Goal: Task Accomplishment & Management: Manage account settings

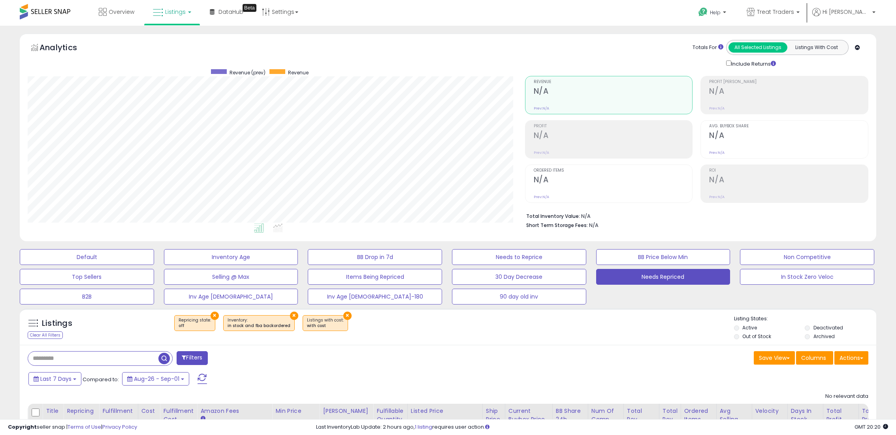
scroll to position [162, 497]
click at [179, 10] on span "Listings" at bounding box center [175, 12] width 21 height 8
click at [176, 38] on icon at bounding box center [178, 39] width 34 height 10
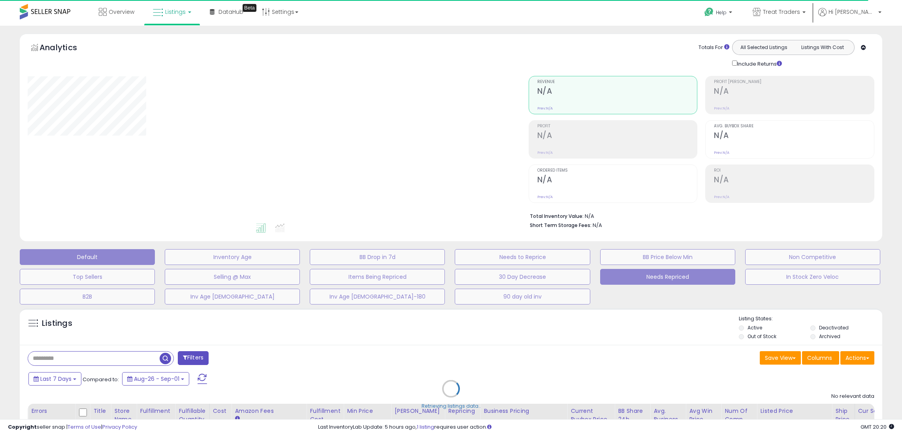
click at [675, 280] on button "Needs Repriced" at bounding box center [667, 277] width 135 height 16
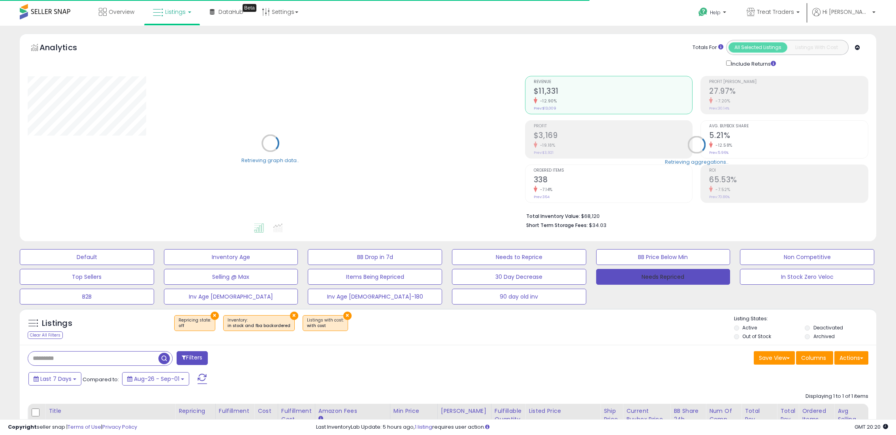
click at [675, 280] on button "Needs Repriced" at bounding box center [663, 277] width 134 height 16
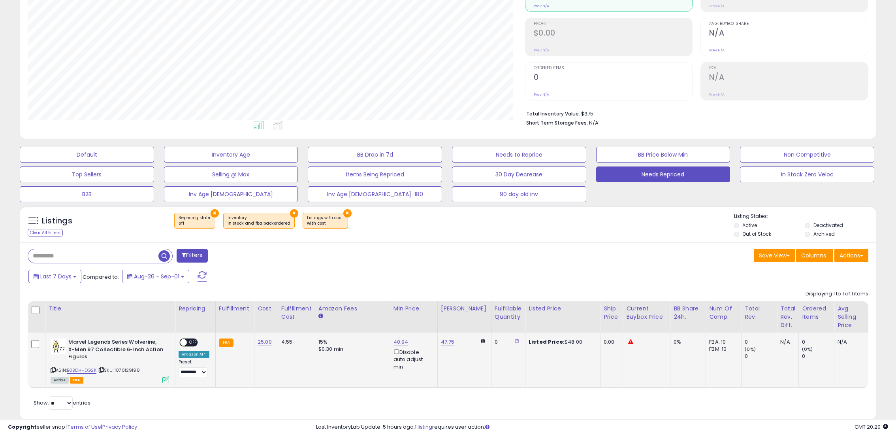
scroll to position [122, 0]
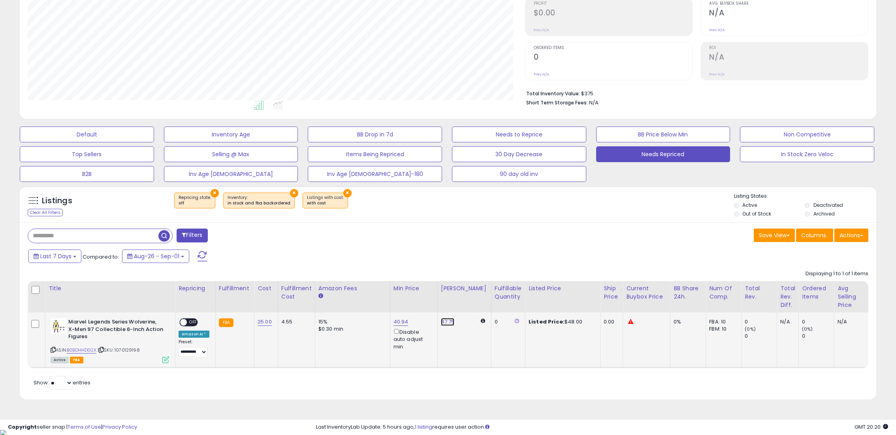
click at [447, 324] on link "47.75" at bounding box center [448, 322] width 14 height 8
drag, startPoint x: 418, startPoint y: 296, endPoint x: 384, endPoint y: 292, distance: 34.6
click at [384, 292] on div "***** This will override store markup" at bounding box center [439, 298] width 114 height 29
type input "**"
click at [474, 296] on button "submit" at bounding box center [466, 294] width 13 height 12
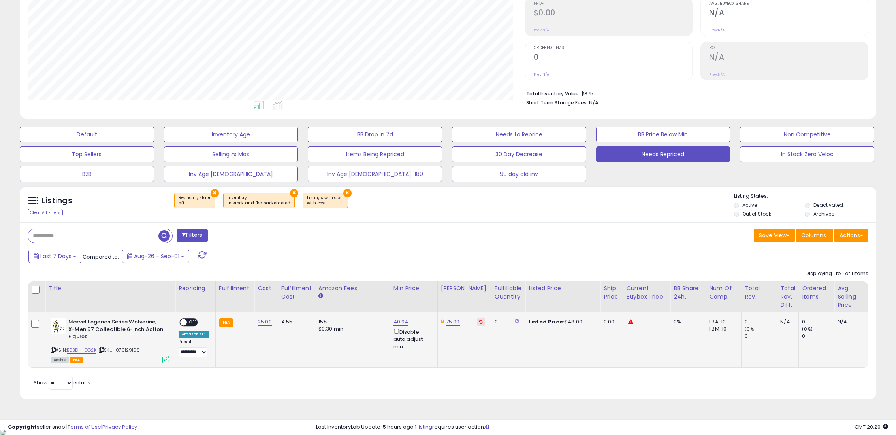
click at [189, 319] on div "ON OFF" at bounding box center [180, 322] width 19 height 7
click at [195, 320] on span "OFF" at bounding box center [193, 322] width 13 height 7
click at [92, 349] on link "B0BDHHDG2K" at bounding box center [82, 350] width 30 height 7
click at [17, 237] on div "Listings Clear All Filters × Repricing state : off × ×" at bounding box center [448, 296] width 868 height 228
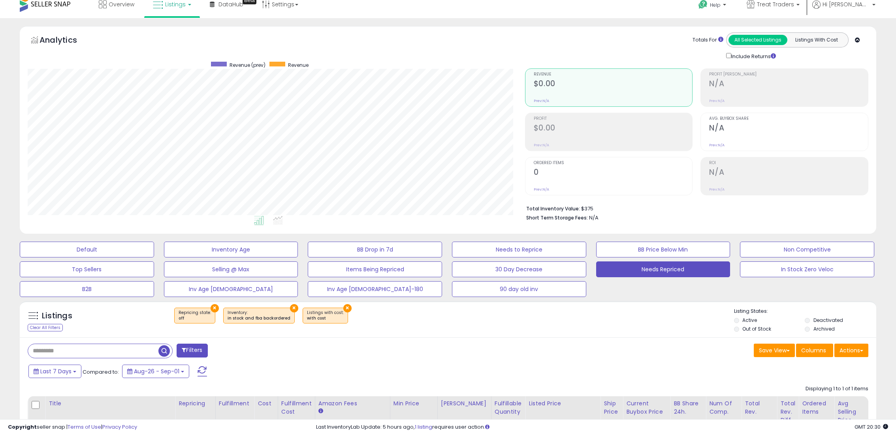
scroll to position [0, 0]
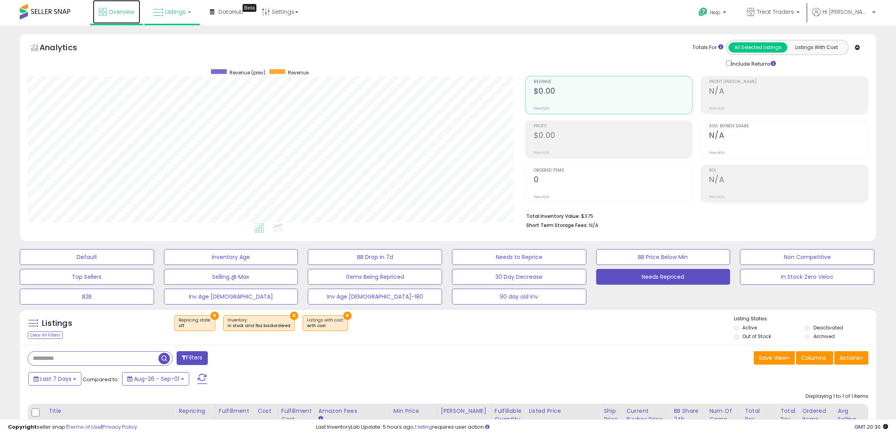
click at [121, 15] on span "Overview" at bounding box center [122, 12] width 26 height 8
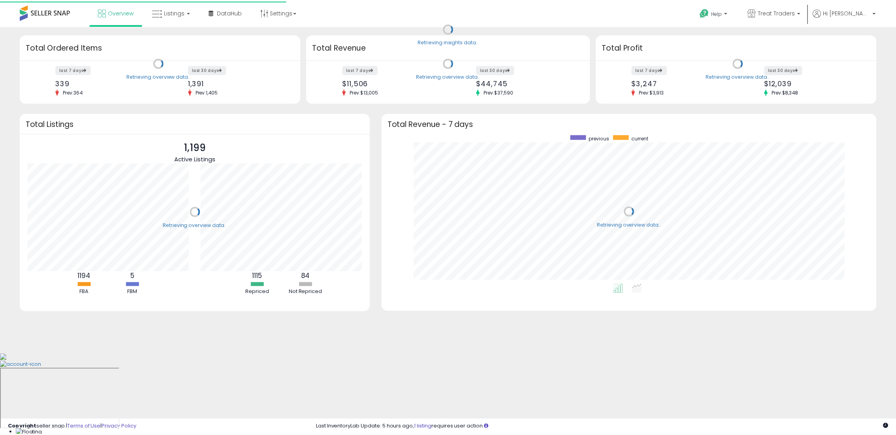
scroll to position [149, 482]
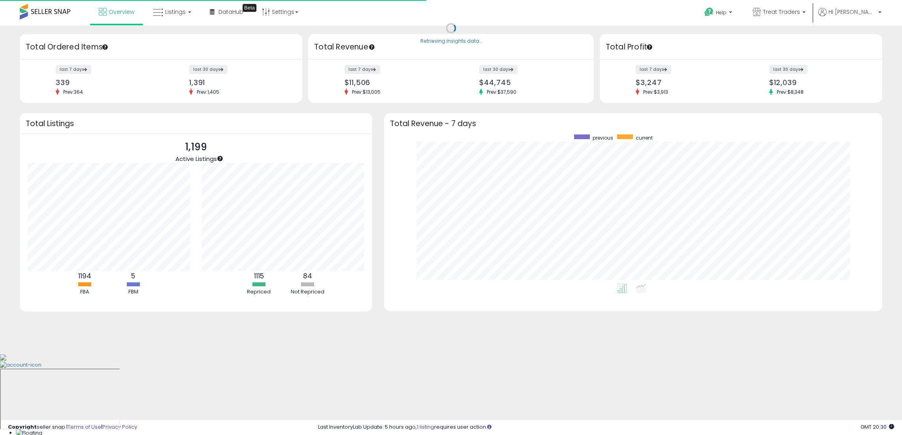
click at [133, 392] on body "Unable to login Retrieving listings data.. has not yet accepted the Terms of Us…" at bounding box center [451, 217] width 902 height 435
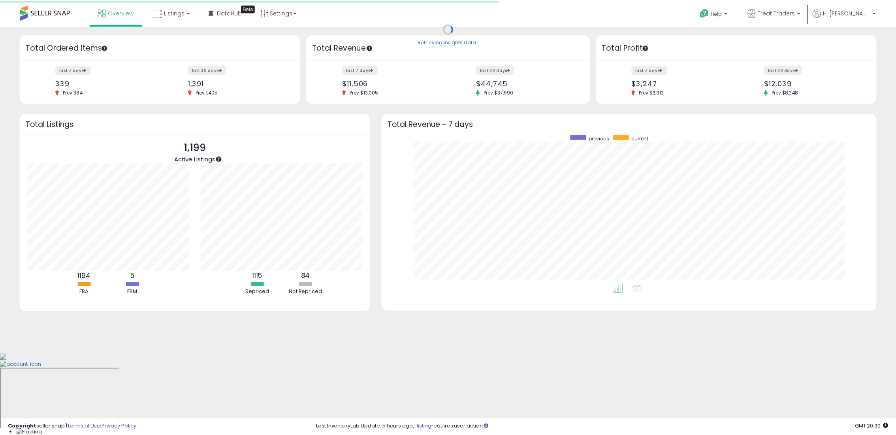
scroll to position [394972, 394642]
